Goal: Information Seeking & Learning: Learn about a topic

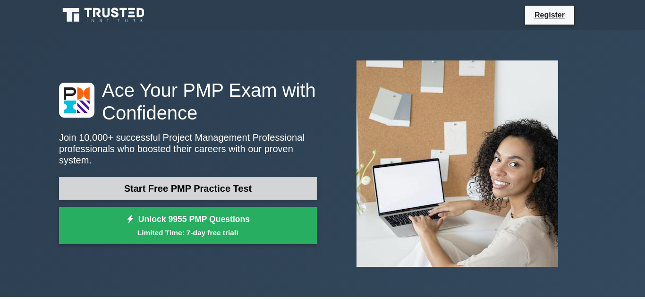
click at [151, 183] on link "Start Free PMP Practice Test" at bounding box center [188, 188] width 258 height 23
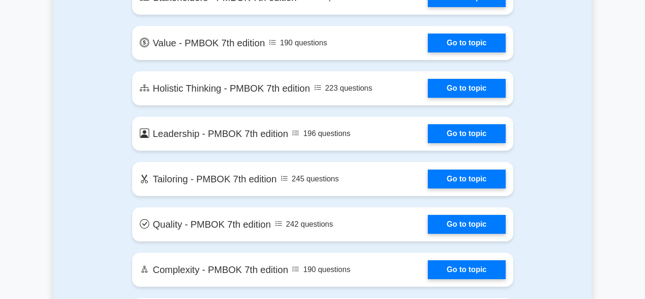
scroll to position [2040, 0]
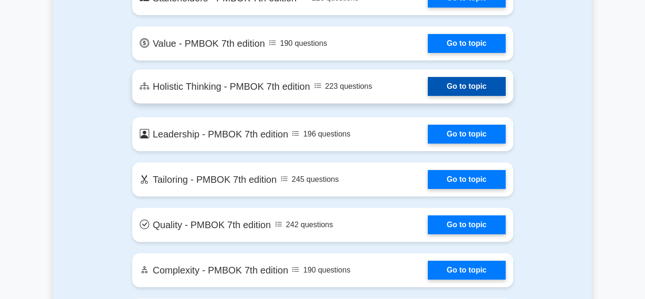
click at [442, 85] on link "Go to topic" at bounding box center [466, 86] width 77 height 19
